Goal: Download file/media

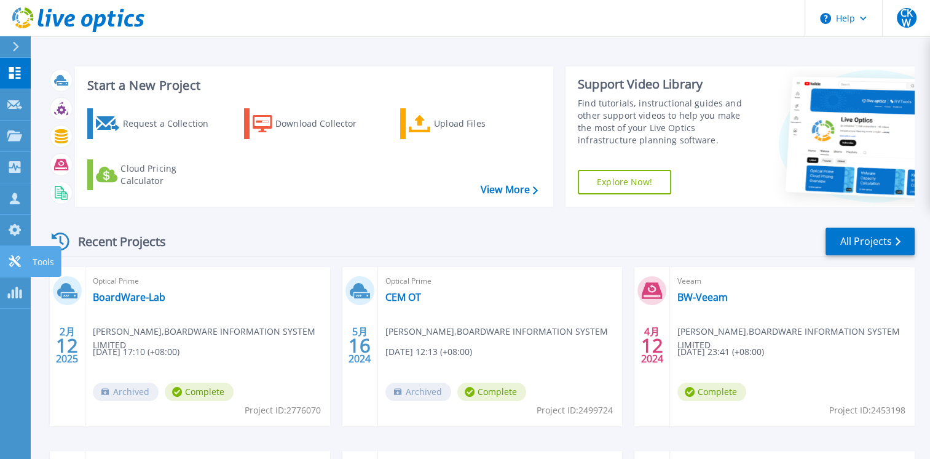
click at [36, 257] on p "Tools" at bounding box center [44, 262] width 22 height 32
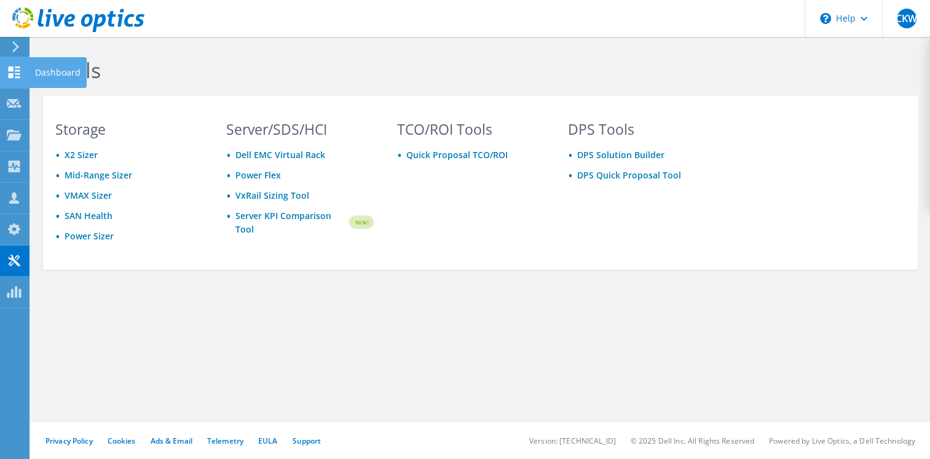
click at [42, 73] on div "Dashboard" at bounding box center [58, 72] width 58 height 31
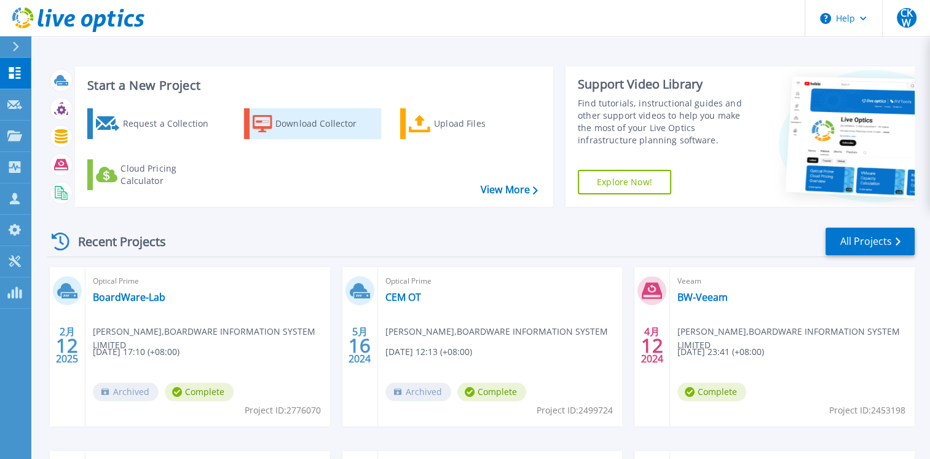
click at [341, 125] on div "Download Collector" at bounding box center [324, 123] width 98 height 25
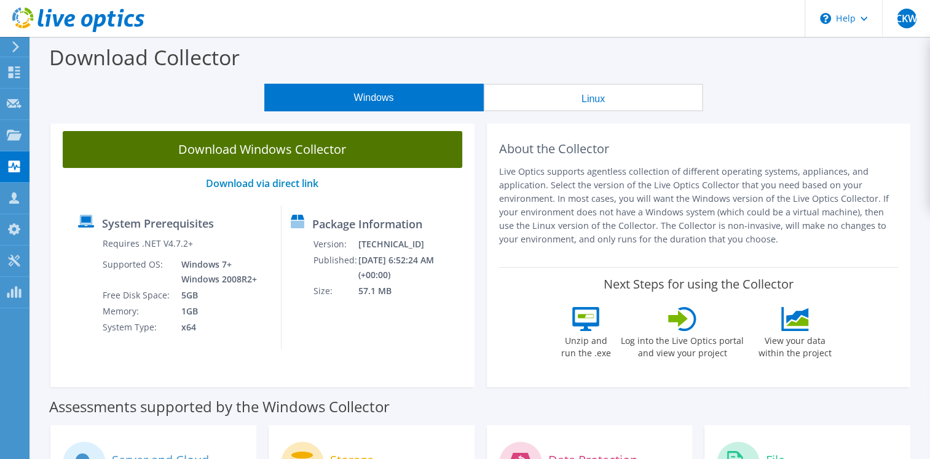
click at [318, 146] on link "Download Windows Collector" at bounding box center [263, 149] width 400 height 37
